Goal: Transaction & Acquisition: Subscribe to service/newsletter

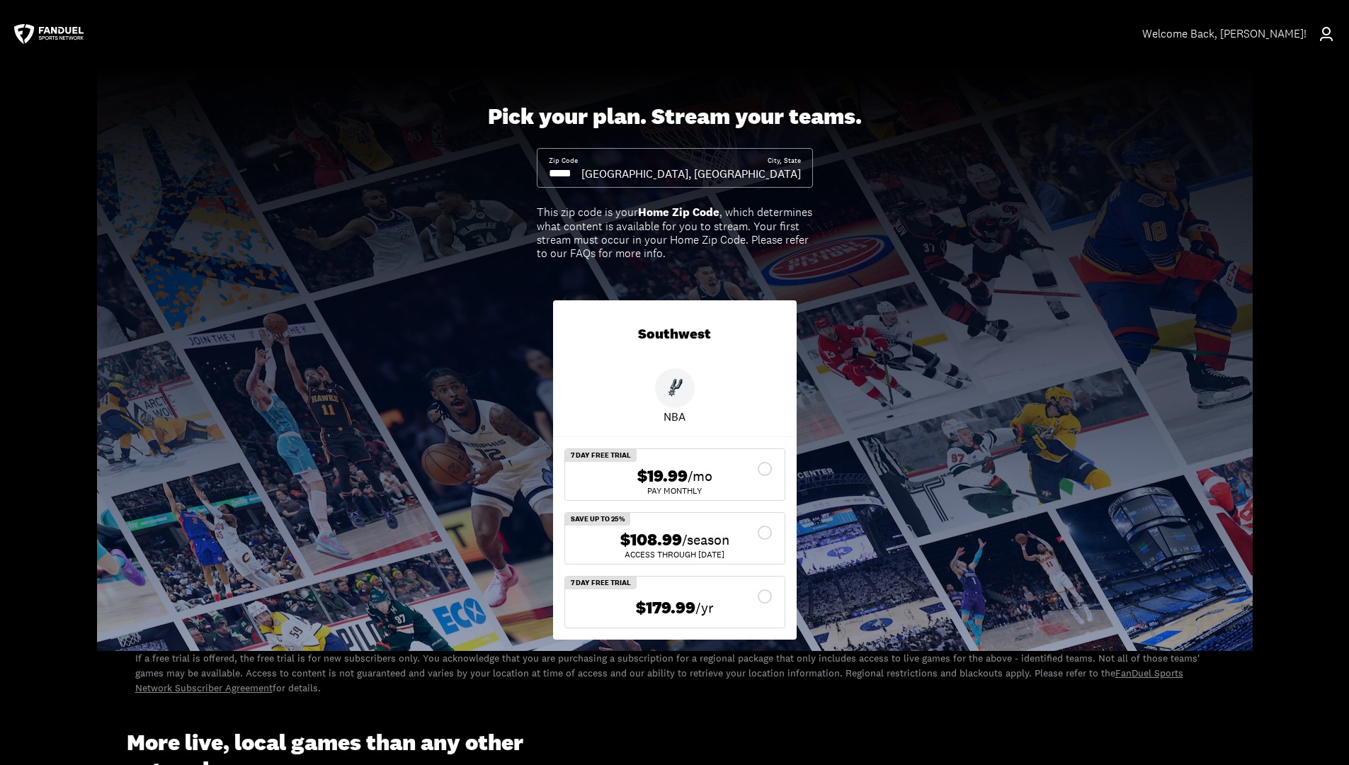
click at [761, 540] on div "$108.99 /season" at bounding box center [675, 540] width 197 height 21
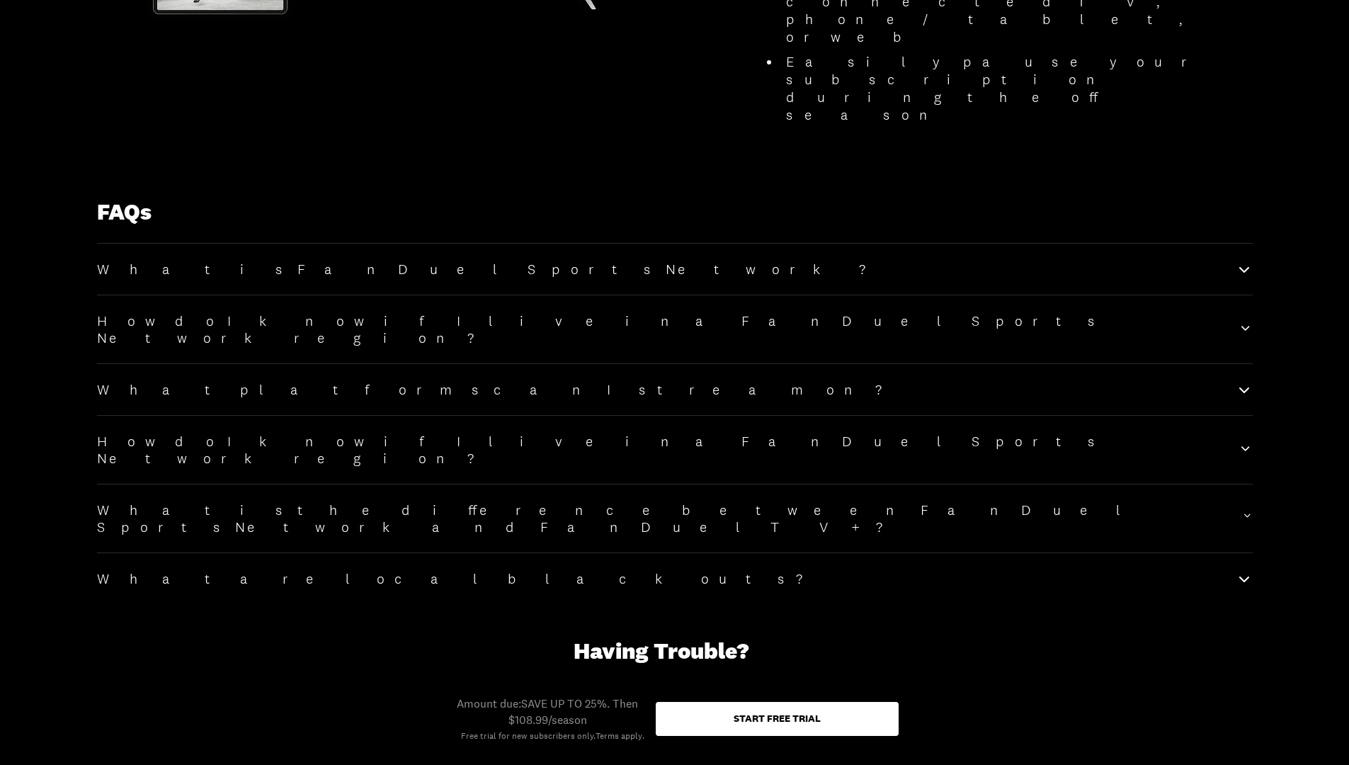
scroll to position [1689, 0]
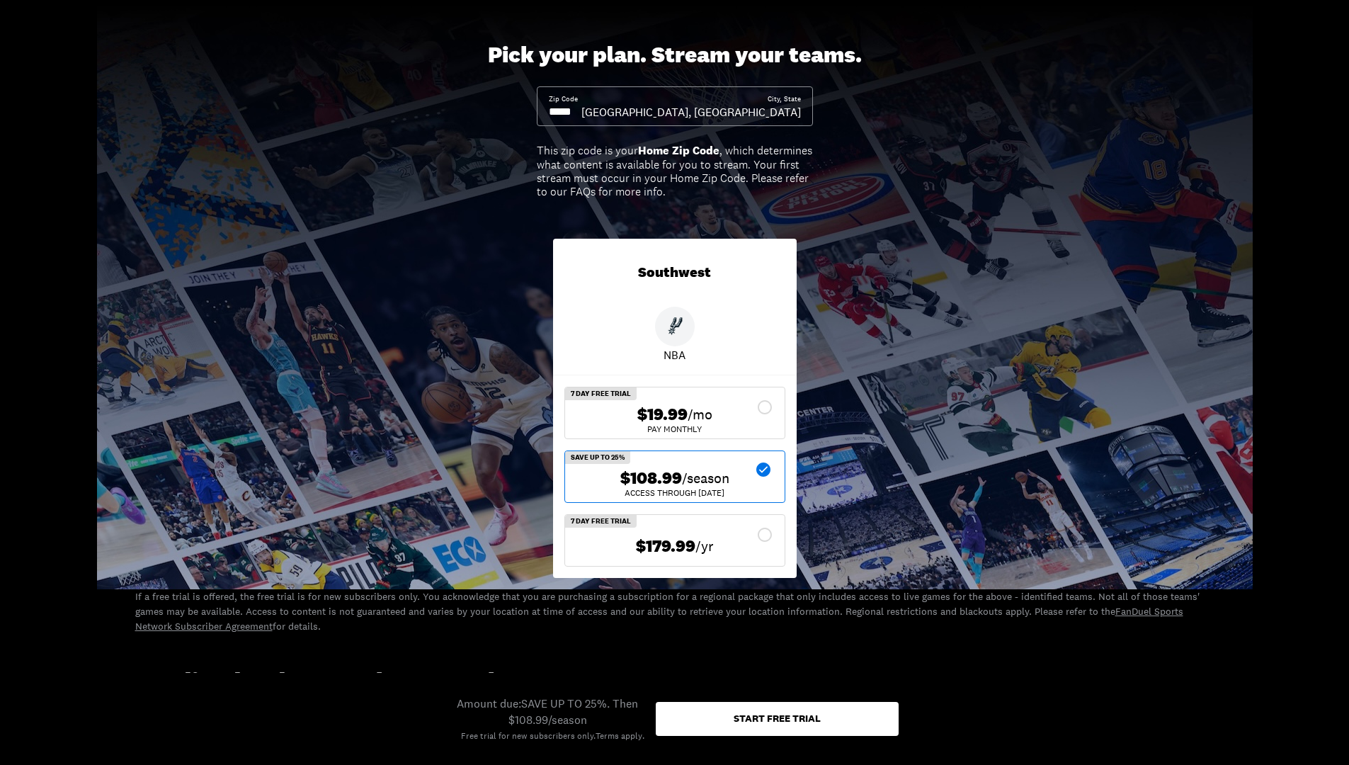
scroll to position [0, 0]
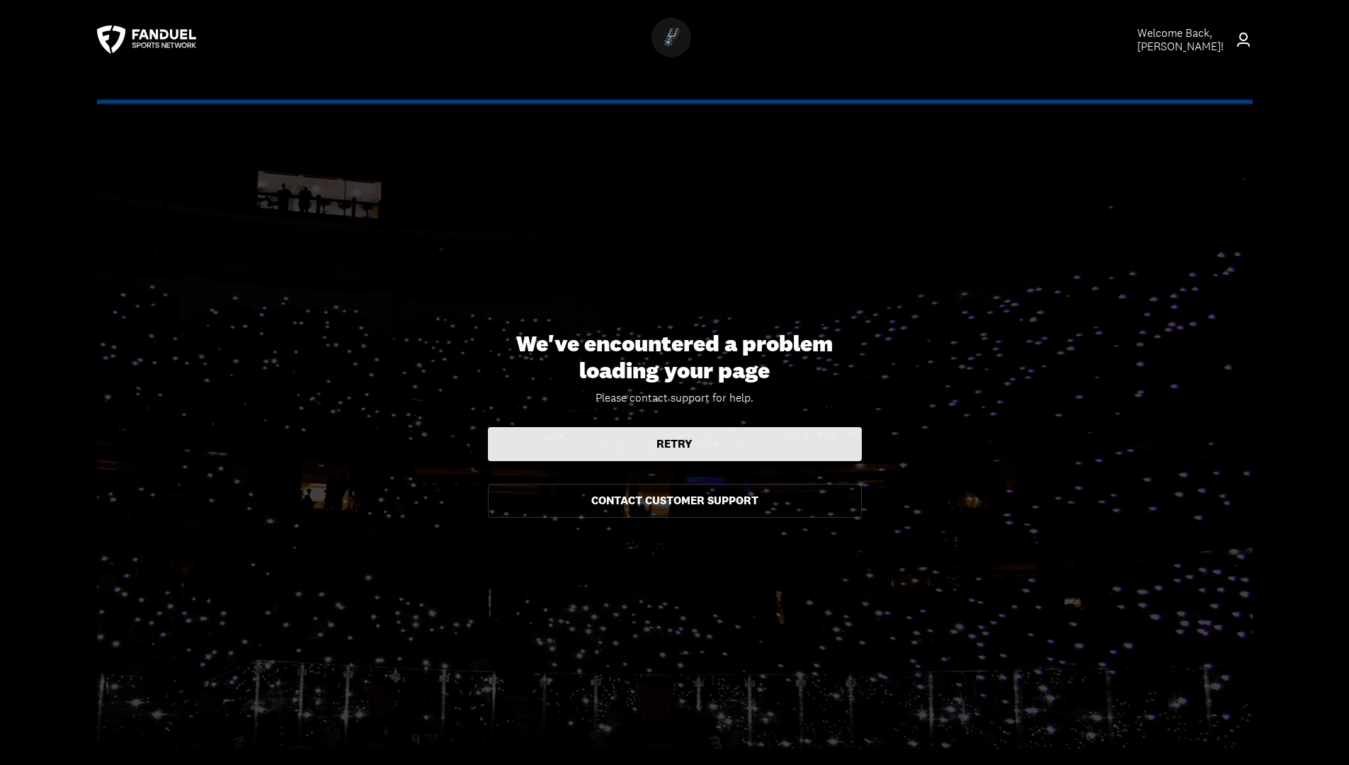
click at [544, 441] on button "Retry" at bounding box center [675, 444] width 374 height 34
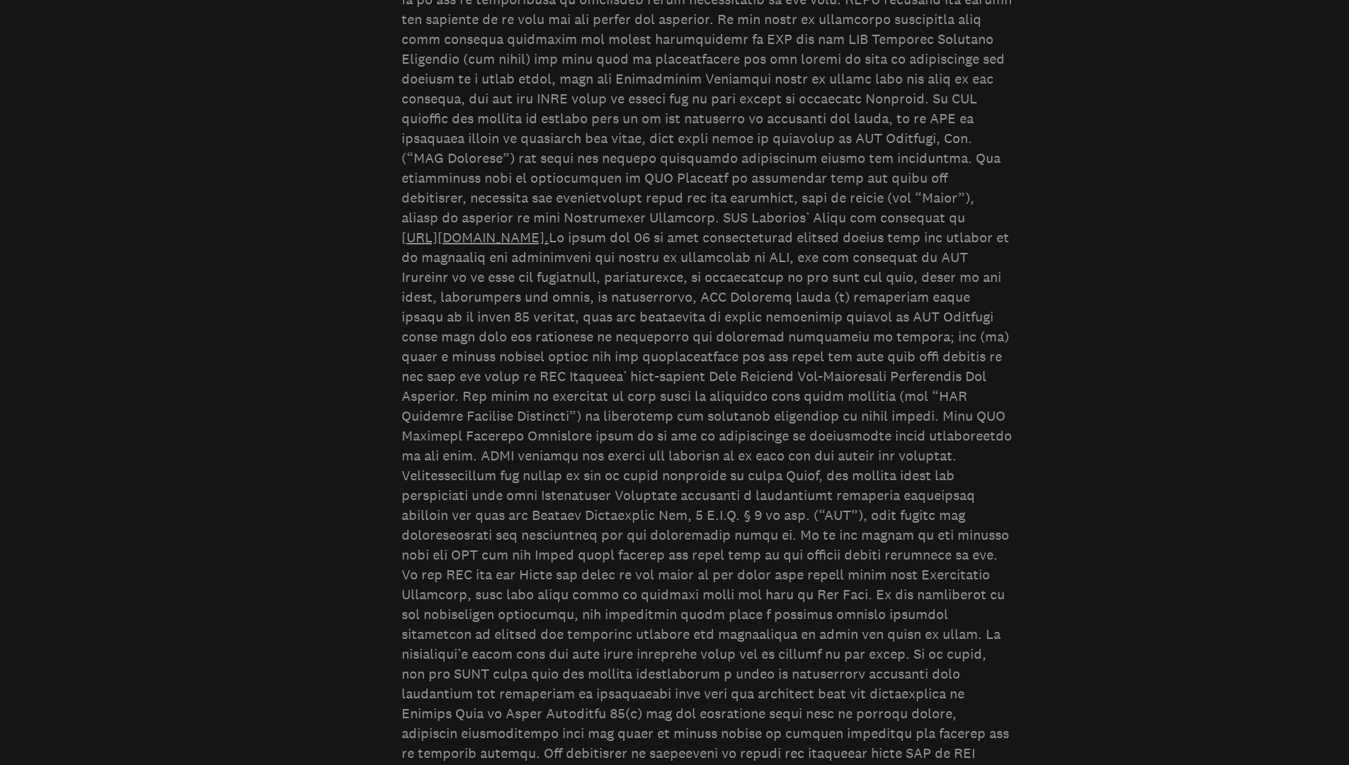
scroll to position [8531, 0]
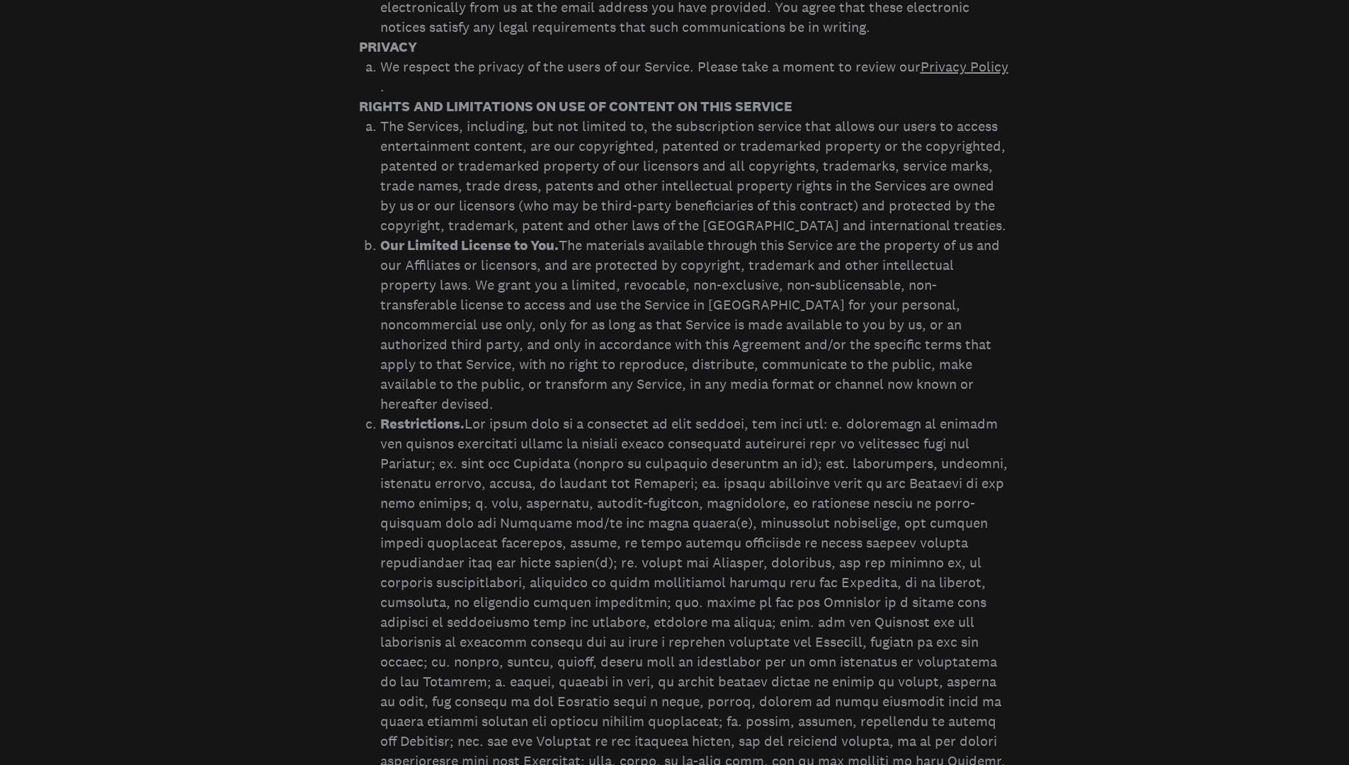
scroll to position [1704, 0]
